Goal: Information Seeking & Learning: Find specific fact

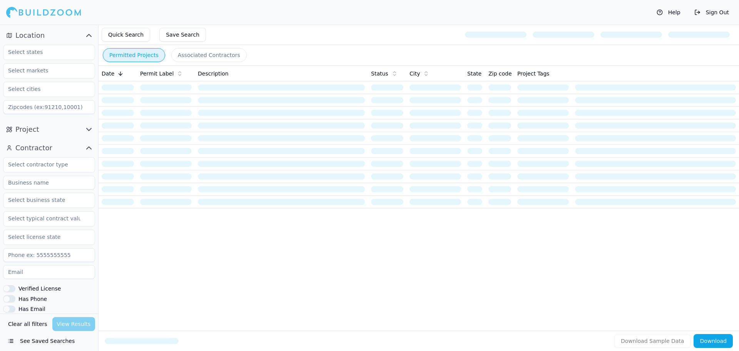
click at [49, 184] on input at bounding box center [49, 183] width 92 height 14
type input "reliable choice electric"
click at [74, 323] on div "Clear all filters View Results" at bounding box center [49, 324] width 92 height 14
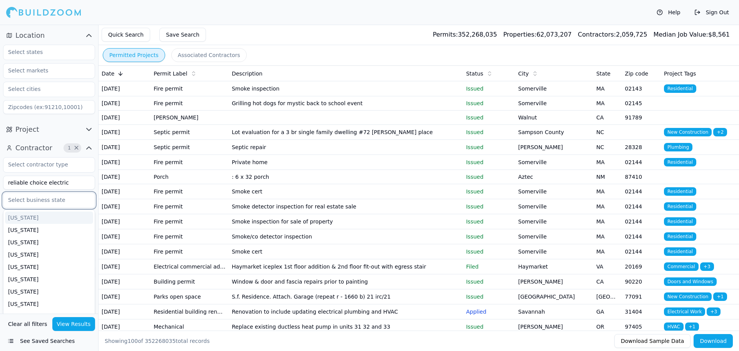
click at [34, 203] on input "text" at bounding box center [44, 200] width 82 height 14
click at [24, 299] on div "[US_STATE]" at bounding box center [49, 302] width 88 height 12
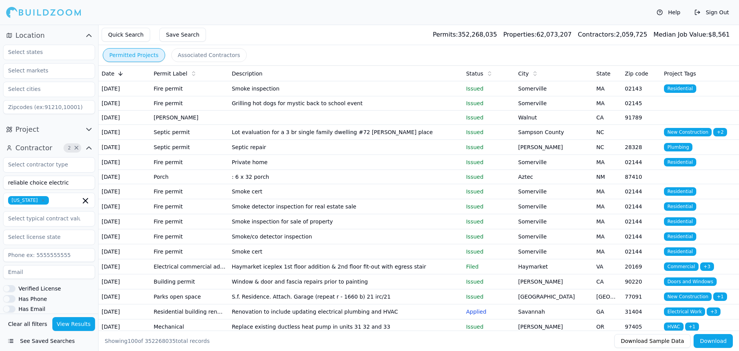
click at [66, 322] on button "View Results" at bounding box center [73, 324] width 43 height 14
